Goal: Find specific page/section: Find specific page/section

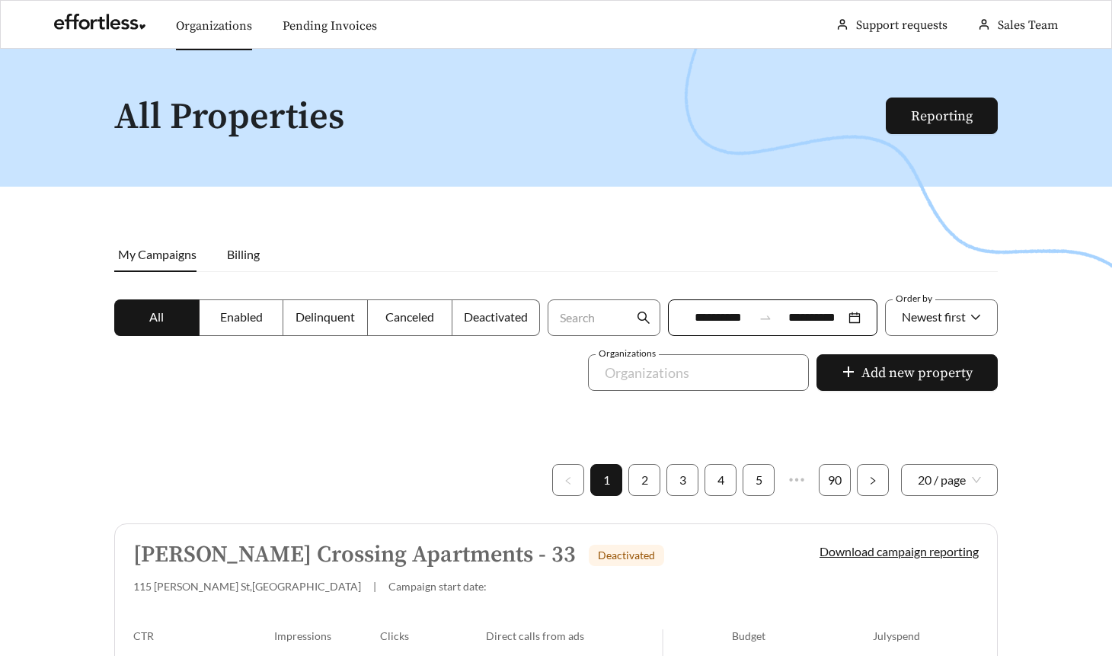
click at [200, 21] on link "Organizations" at bounding box center [214, 25] width 76 height 15
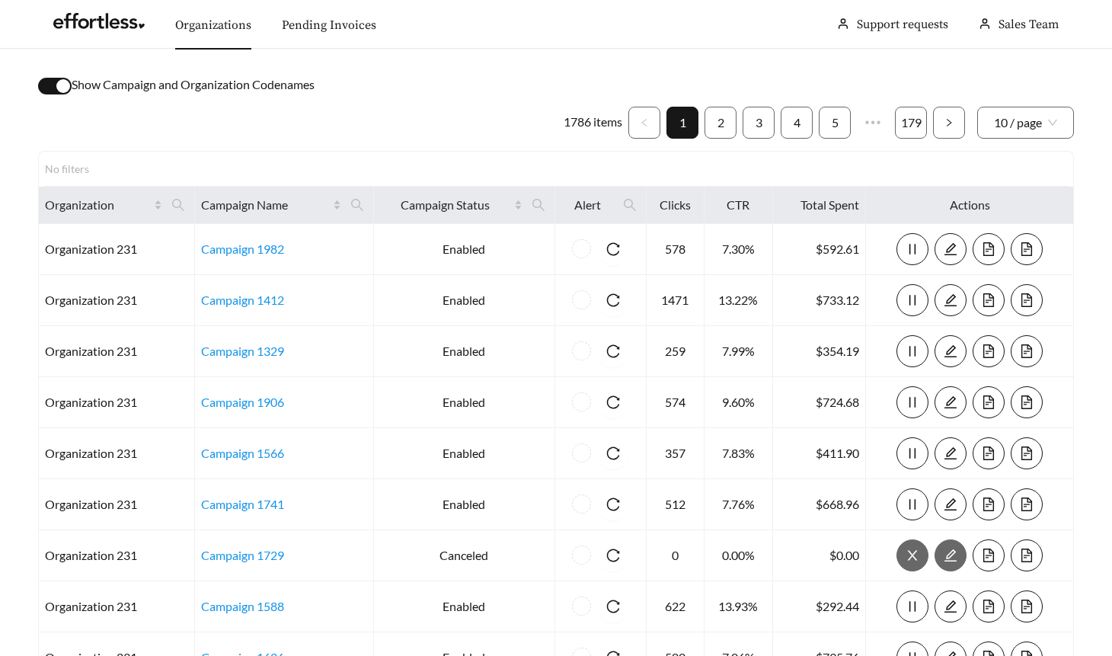
click at [59, 82] on div "button" at bounding box center [63, 86] width 14 height 14
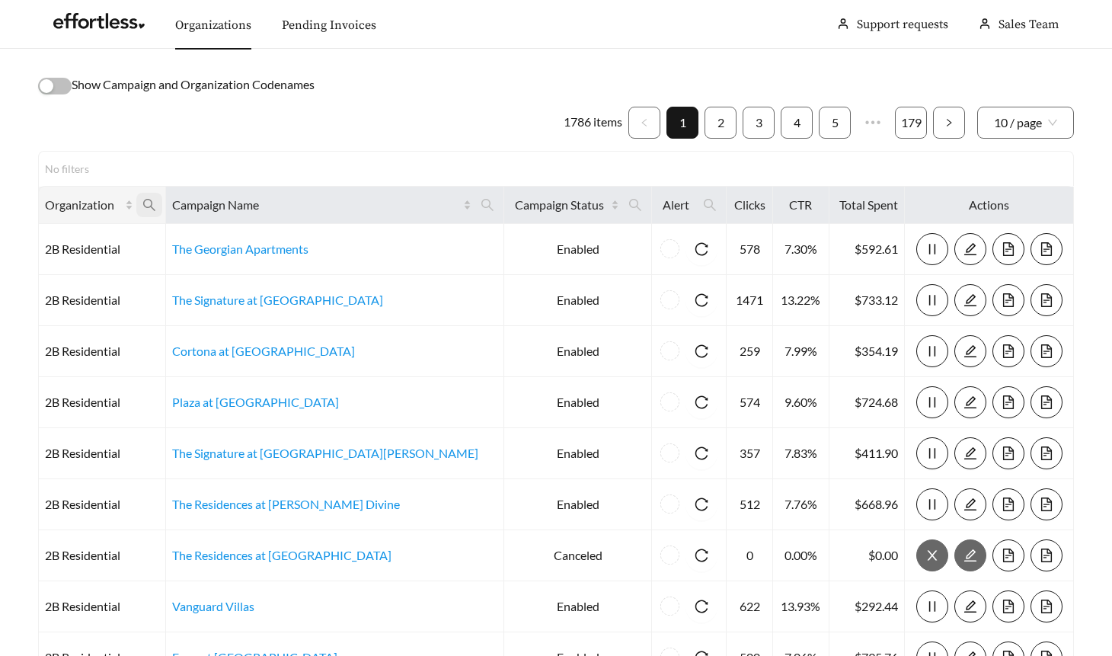
click at [156, 202] on icon "search" at bounding box center [149, 205] width 14 height 14
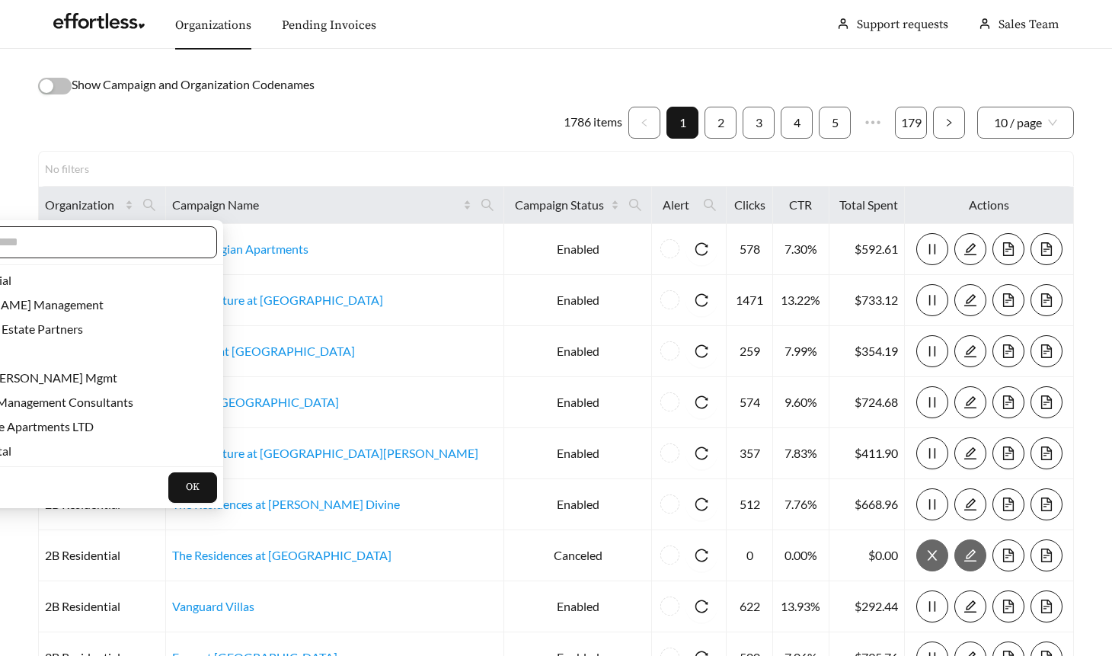
click at [133, 248] on input "text" at bounding box center [69, 242] width 261 height 18
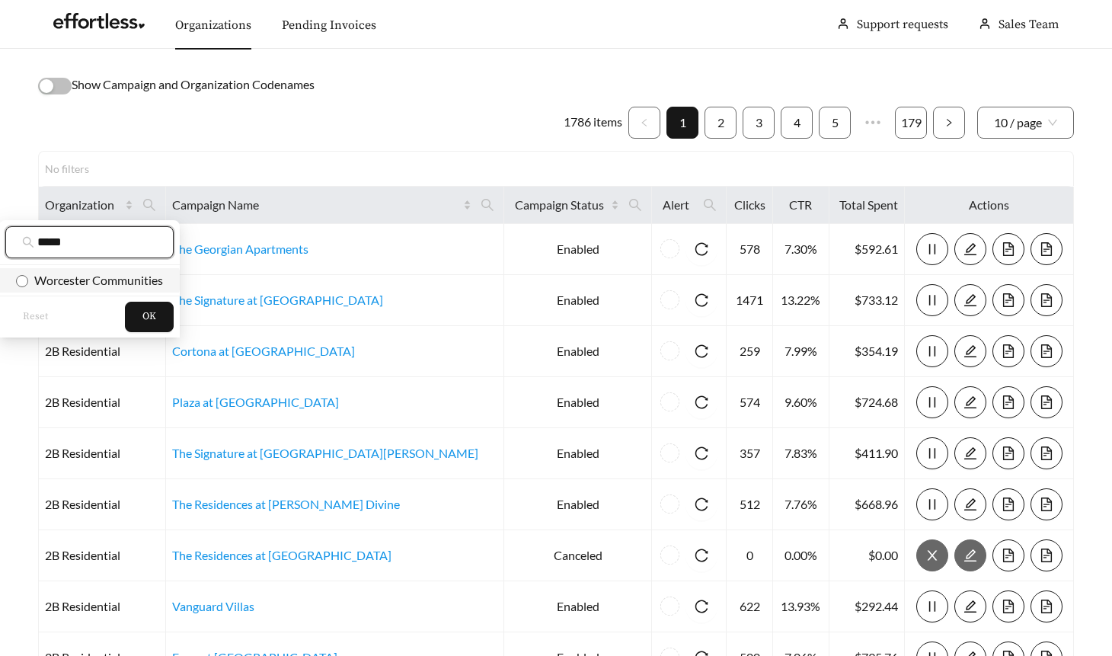
type input "*****"
click at [136, 276] on span "Worcester Communities" at bounding box center [95, 280] width 135 height 14
click at [145, 308] on button "OK" at bounding box center [149, 317] width 49 height 30
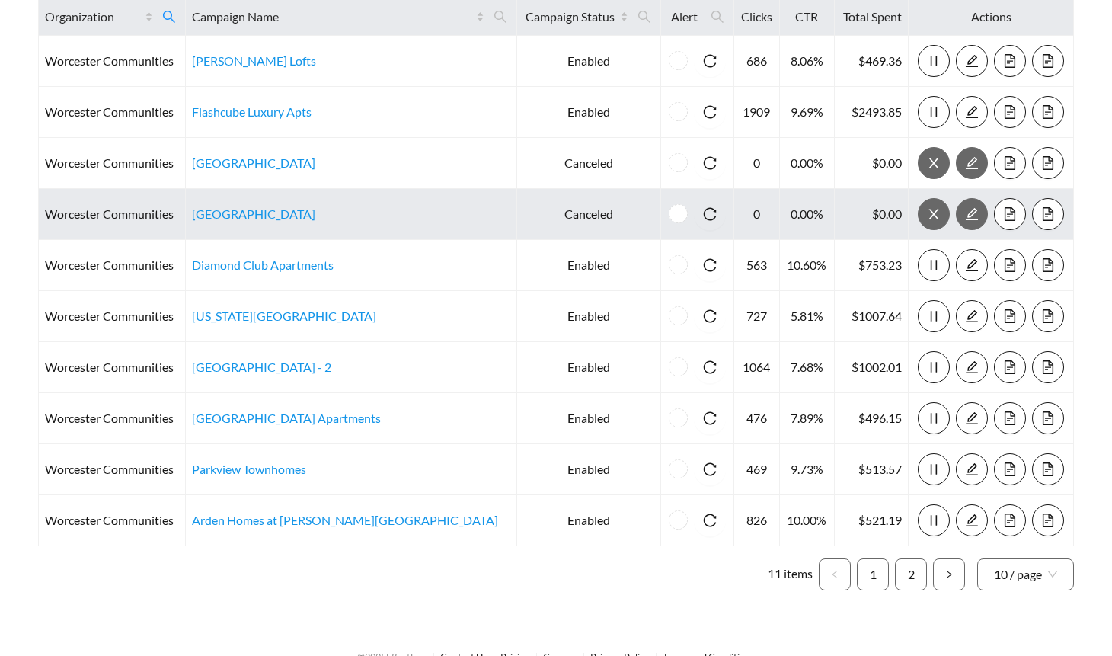
scroll to position [216, 0]
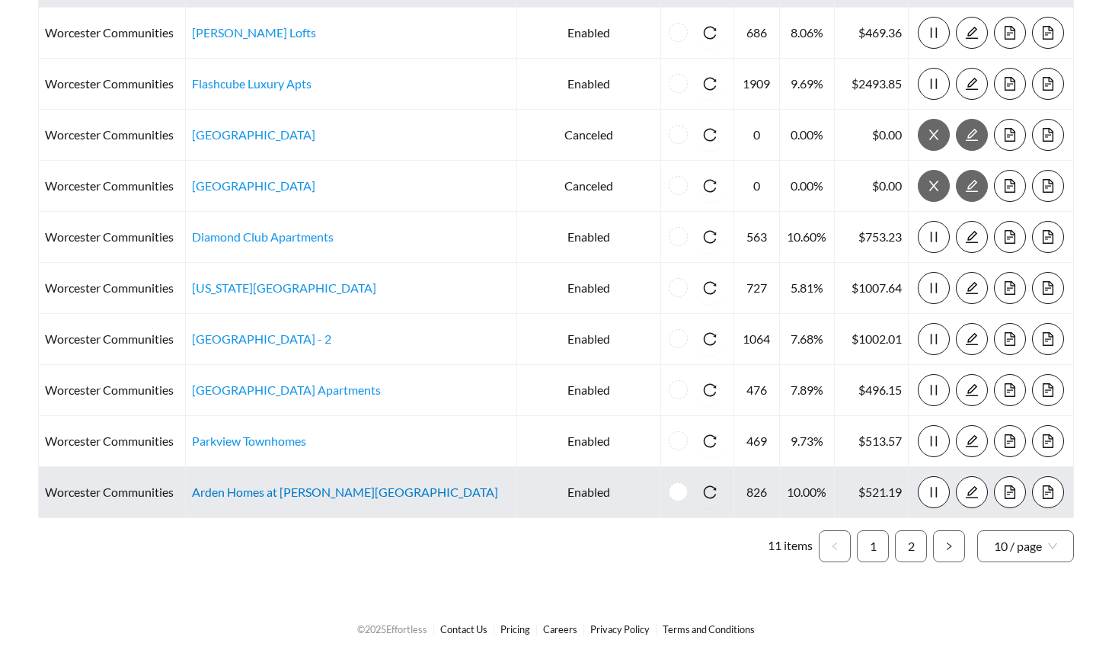
click at [296, 490] on link "Arden Homes at Staley - 2" at bounding box center [345, 491] width 306 height 14
